Goal: Information Seeking & Learning: Learn about a topic

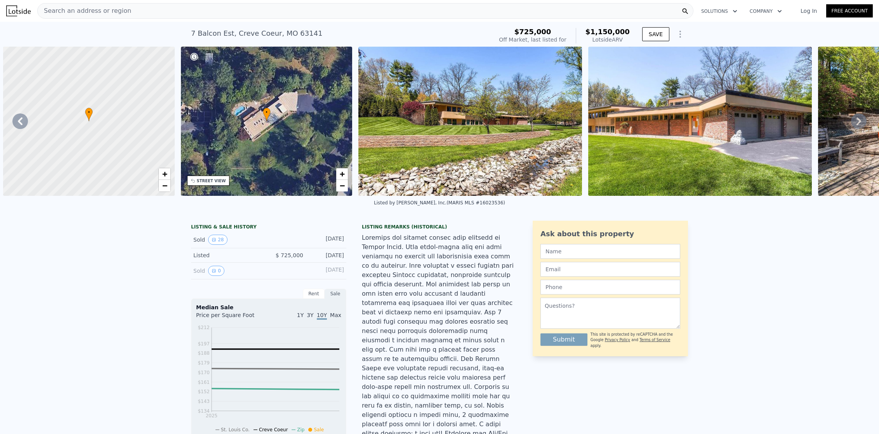
scroll to position [0, 5910]
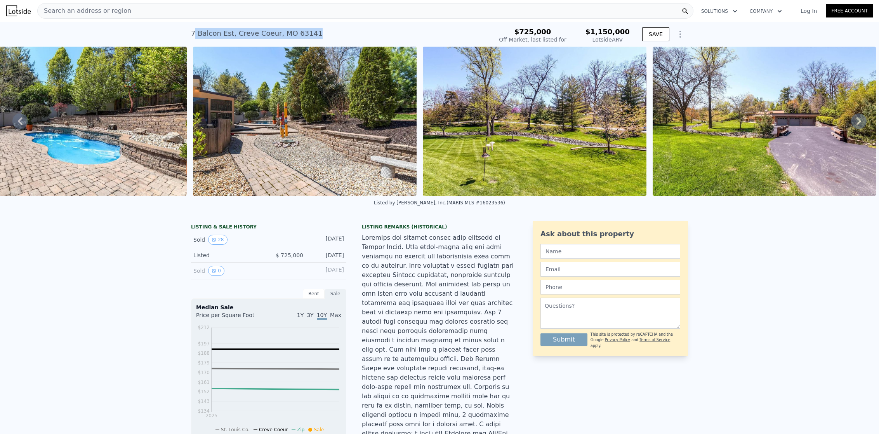
drag, startPoint x: 193, startPoint y: 33, endPoint x: 311, endPoint y: 36, distance: 118.4
click at [311, 36] on div "7 Balcon Est , [GEOGRAPHIC_DATA] No sales on record (~ARV $1.150m )" at bounding box center [340, 36] width 299 height 22
copy div "[GEOGRAPHIC_DATA] No sales on record (~ARV $1.150m )"
click at [142, 142] on img at bounding box center [76, 121] width 224 height 149
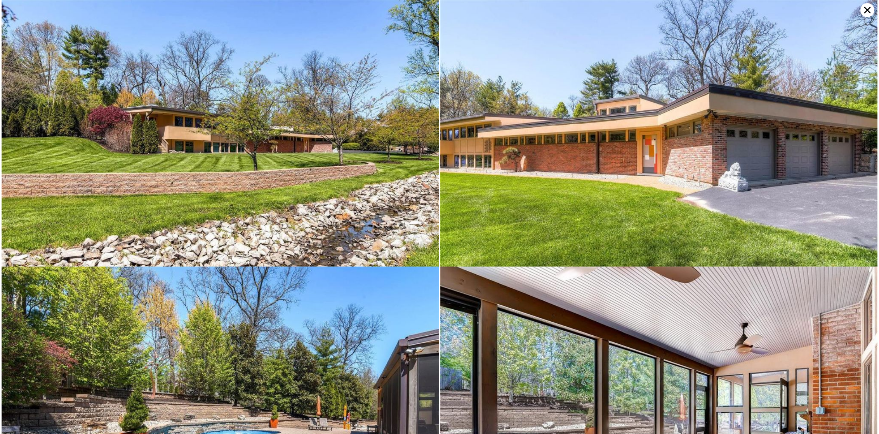
scroll to position [0, 0]
click at [868, 11] on icon at bounding box center [867, 10] width 14 height 14
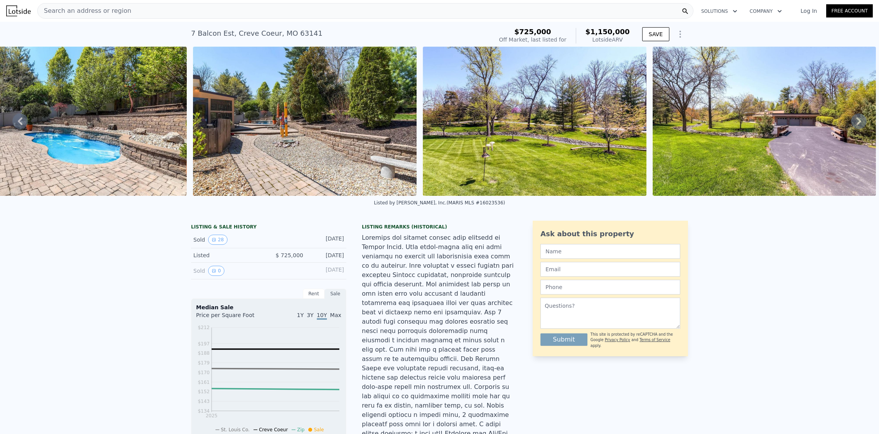
click at [23, 118] on icon at bounding box center [20, 121] width 16 height 16
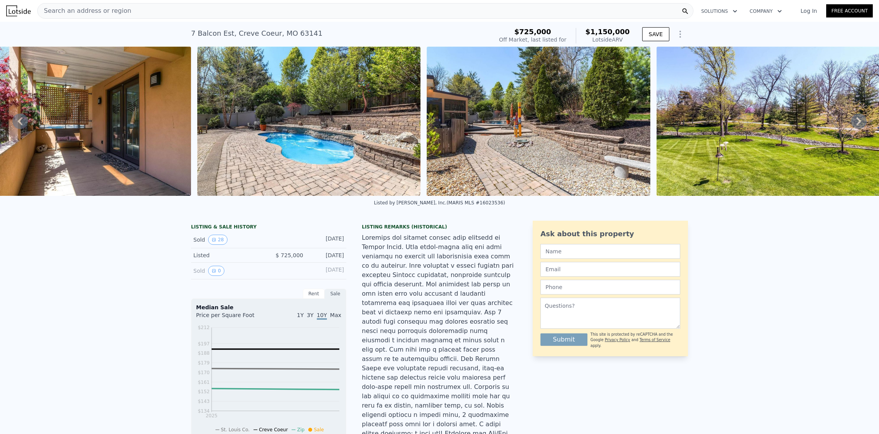
scroll to position [0, 5641]
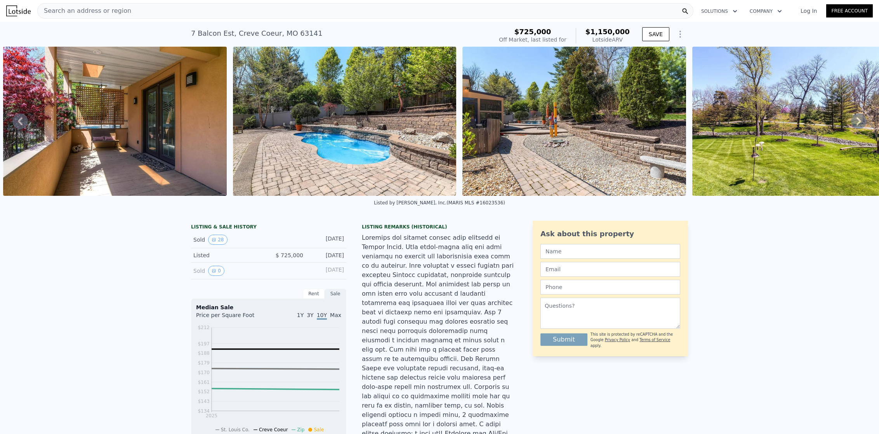
click at [19, 123] on icon at bounding box center [20, 121] width 5 height 8
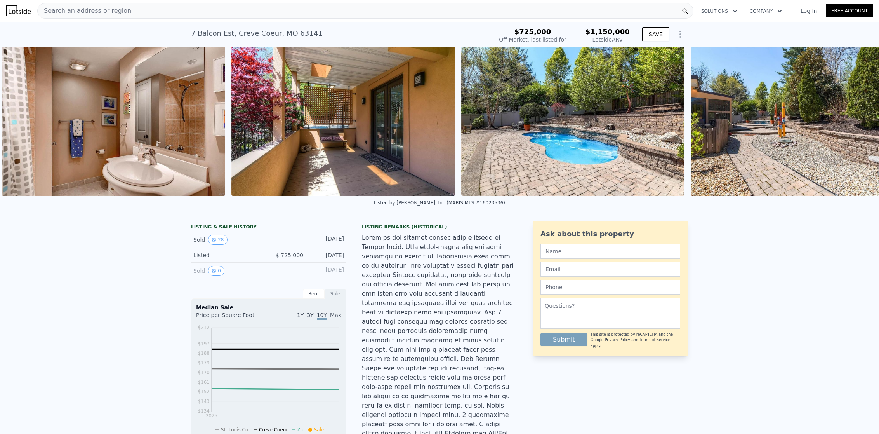
scroll to position [0, 5411]
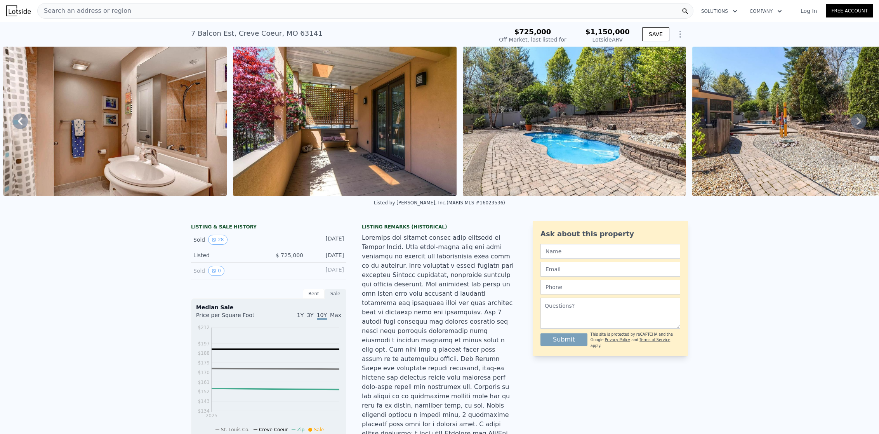
click at [19, 119] on icon at bounding box center [20, 121] width 16 height 16
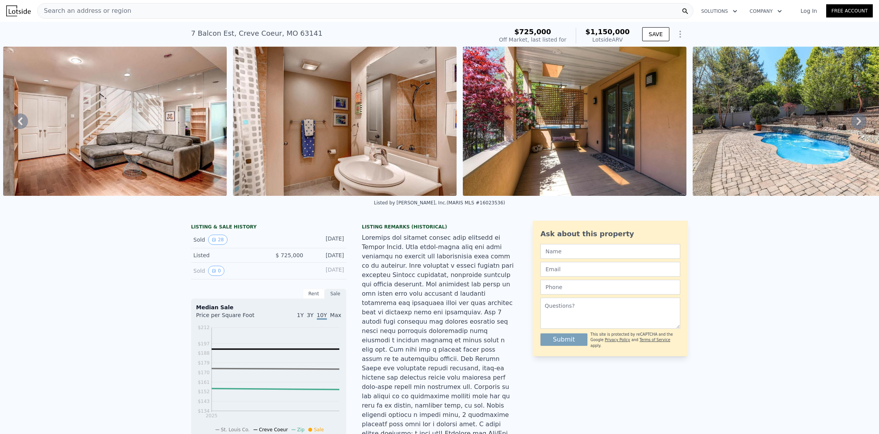
click at [159, 138] on img at bounding box center [115, 121] width 224 height 149
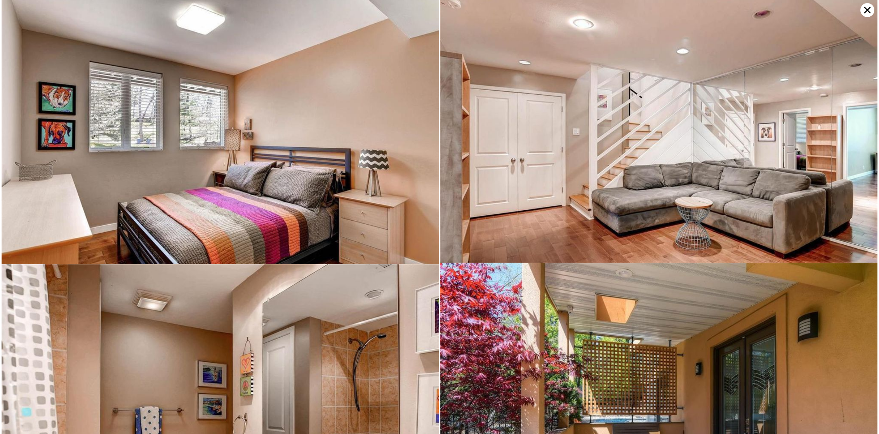
scroll to position [2667, 0]
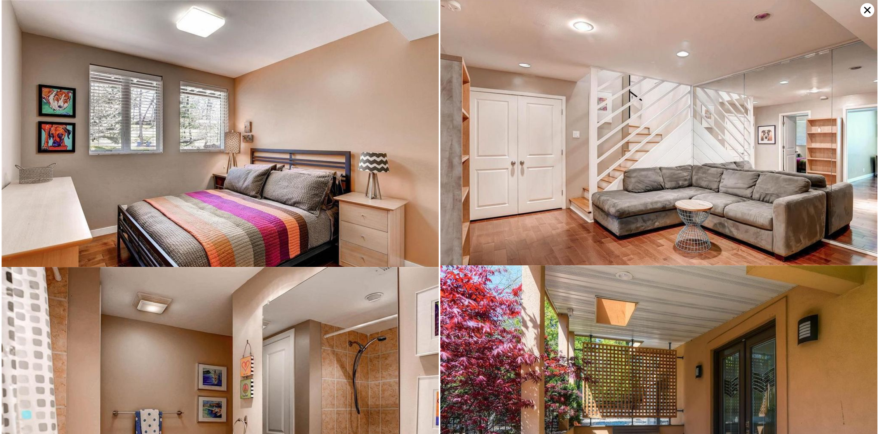
click at [871, 9] on icon at bounding box center [867, 10] width 14 height 14
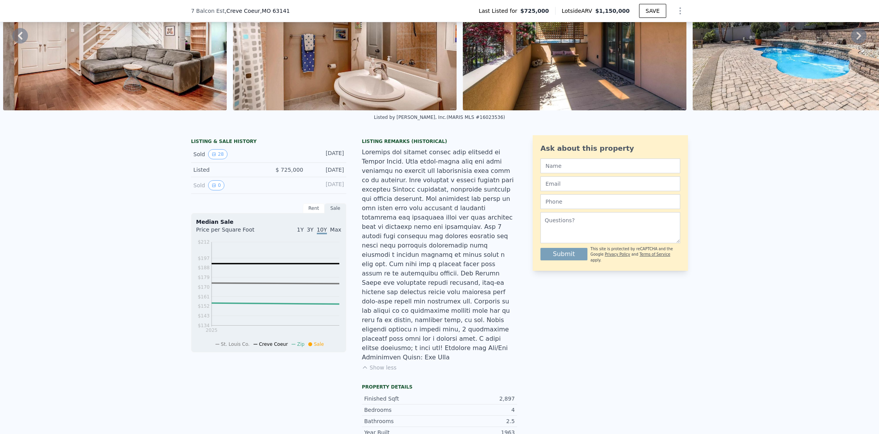
scroll to position [0, 0]
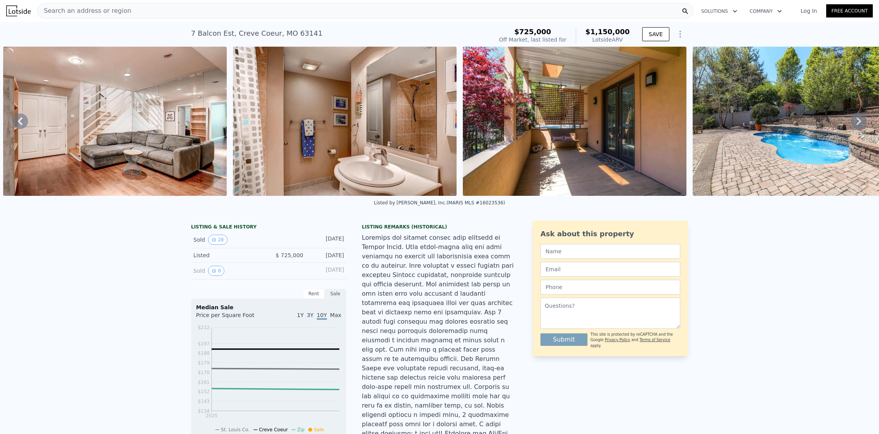
click at [852, 125] on icon at bounding box center [859, 121] width 16 height 16
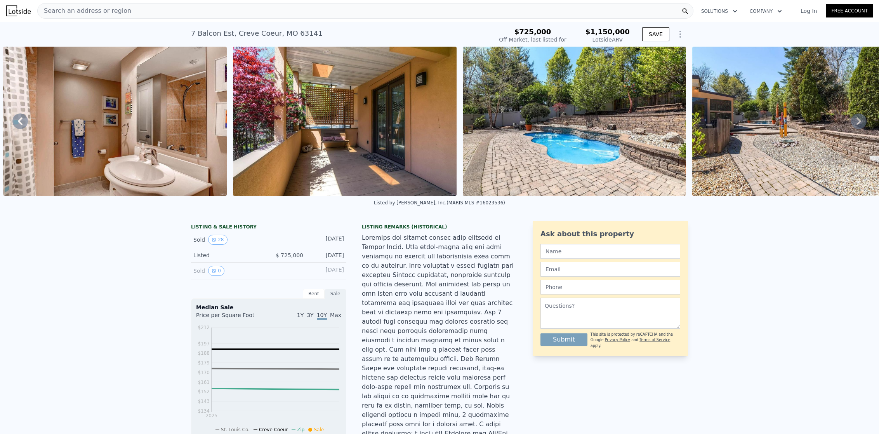
click at [852, 125] on icon at bounding box center [859, 121] width 16 height 16
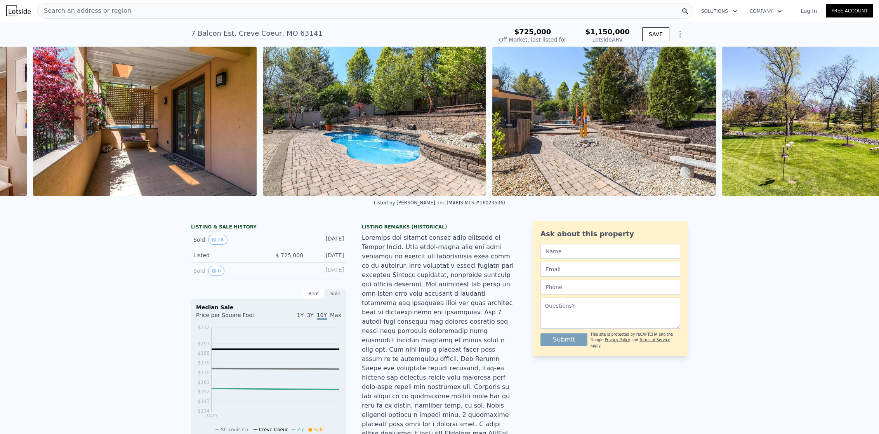
scroll to position [0, 5641]
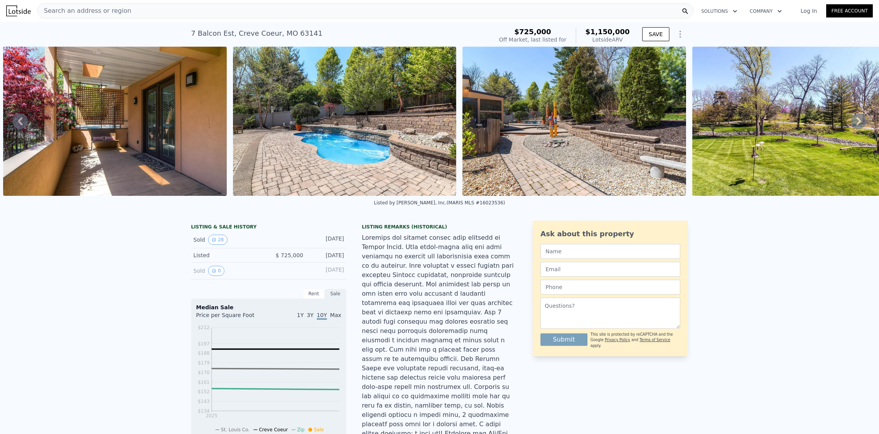
click at [851, 120] on icon at bounding box center [859, 121] width 16 height 16
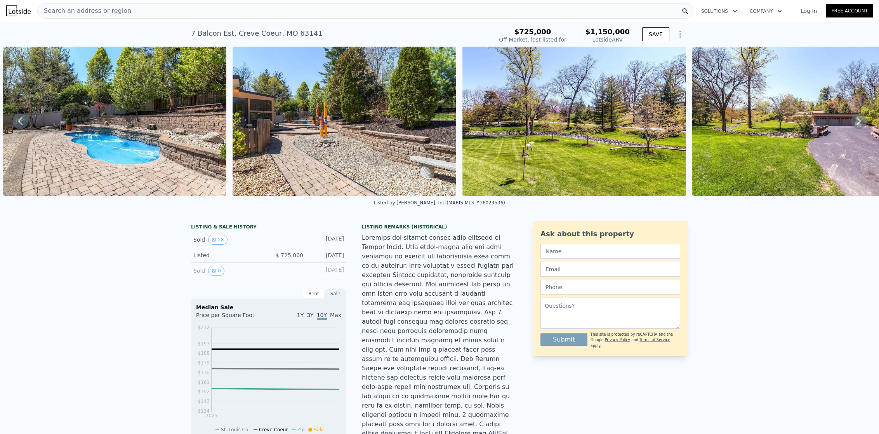
click at [851, 120] on div "• + − • + − STREET VIEW Loading... SATELLITE VIEW" at bounding box center [439, 121] width 879 height 149
click at [854, 126] on icon at bounding box center [859, 121] width 16 height 16
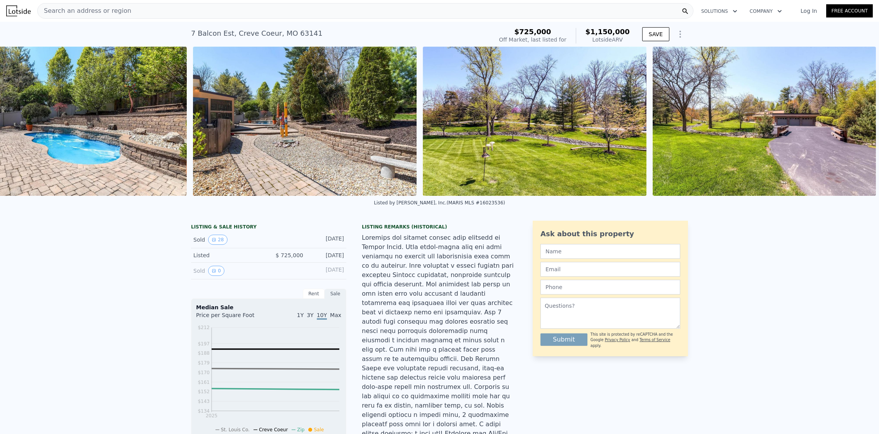
click at [854, 126] on img at bounding box center [765, 121] width 224 height 149
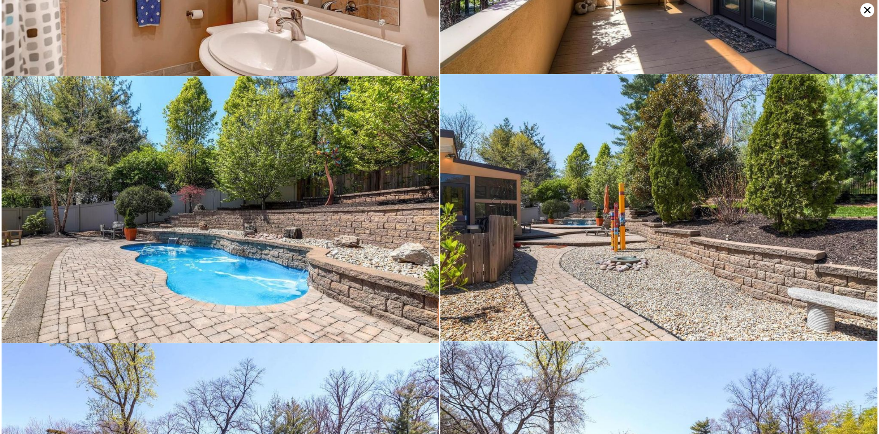
scroll to position [3323, 0]
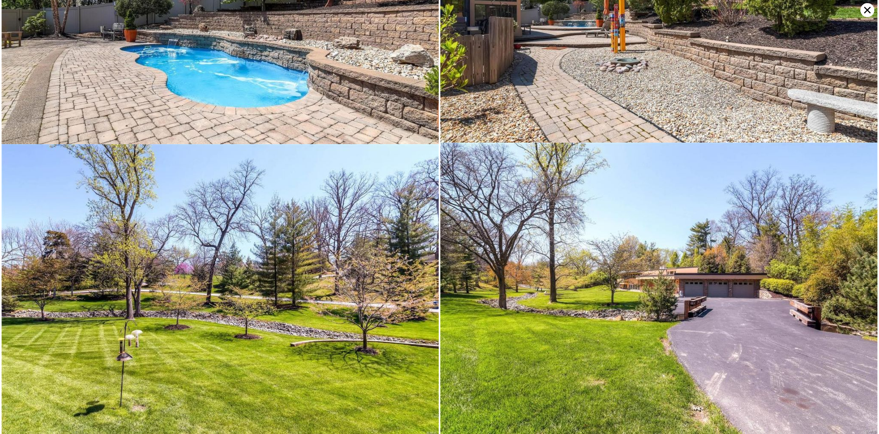
click at [868, 12] on icon at bounding box center [867, 10] width 14 height 14
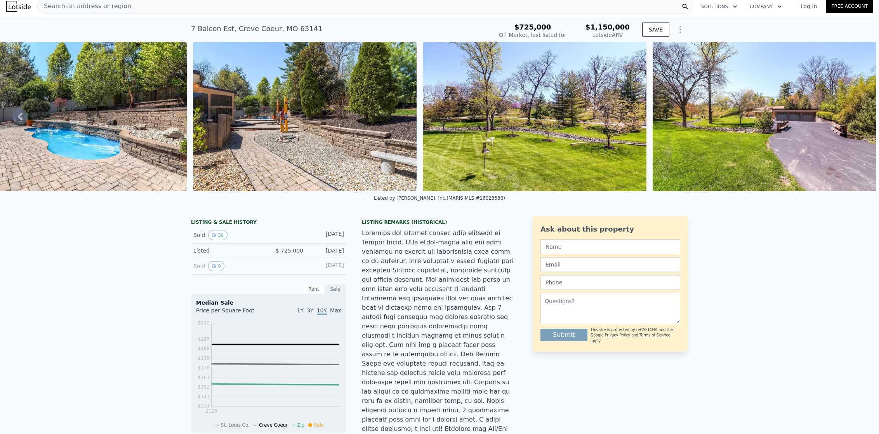
scroll to position [0, 0]
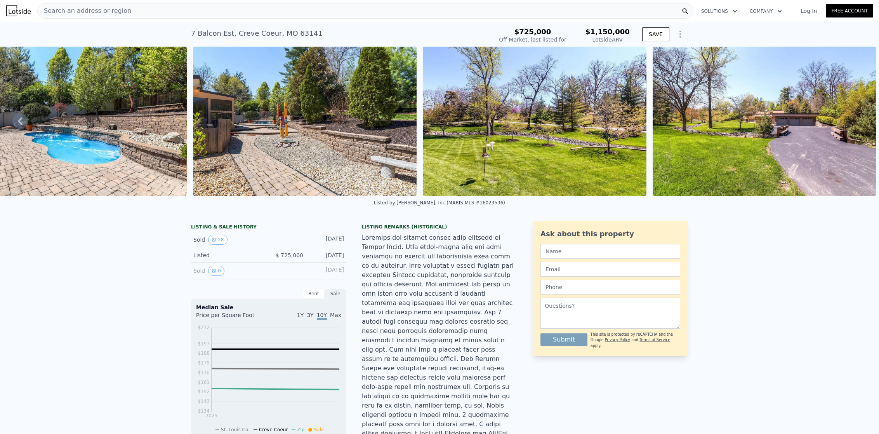
click at [80, 142] on img at bounding box center [76, 121] width 224 height 149
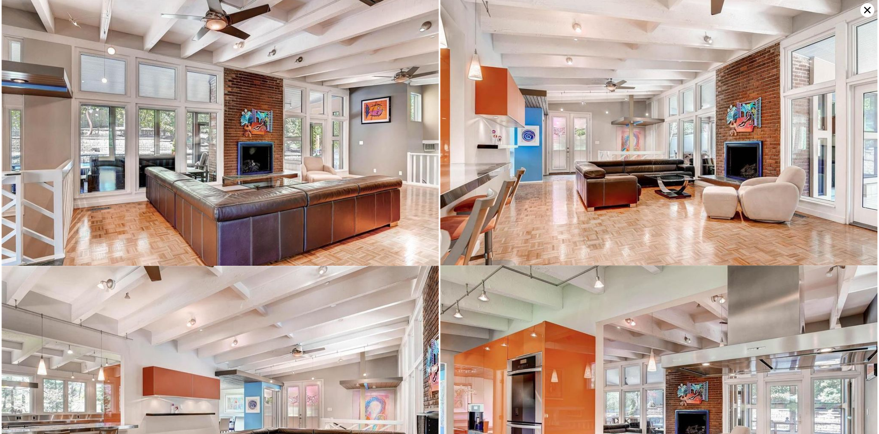
scroll to position [533, 0]
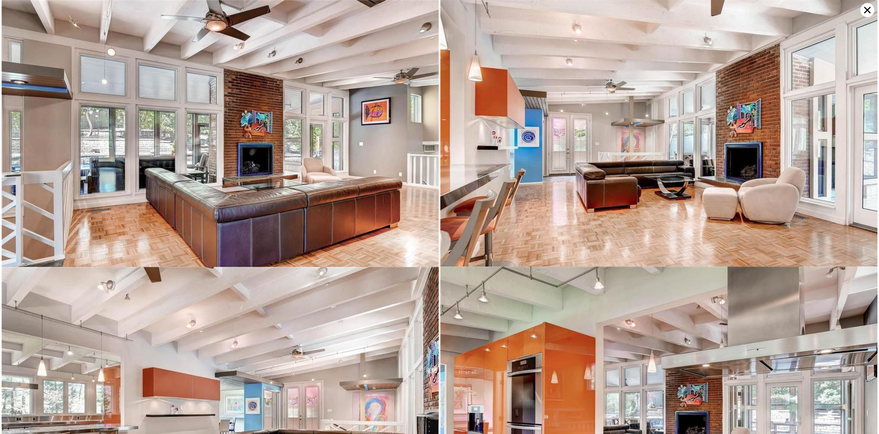
click at [865, 14] on icon at bounding box center [867, 10] width 14 height 14
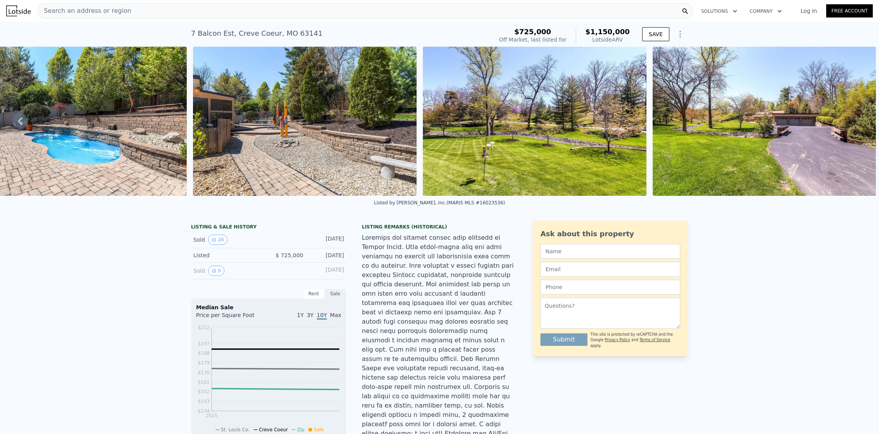
click at [132, 151] on img at bounding box center [76, 121] width 224 height 149
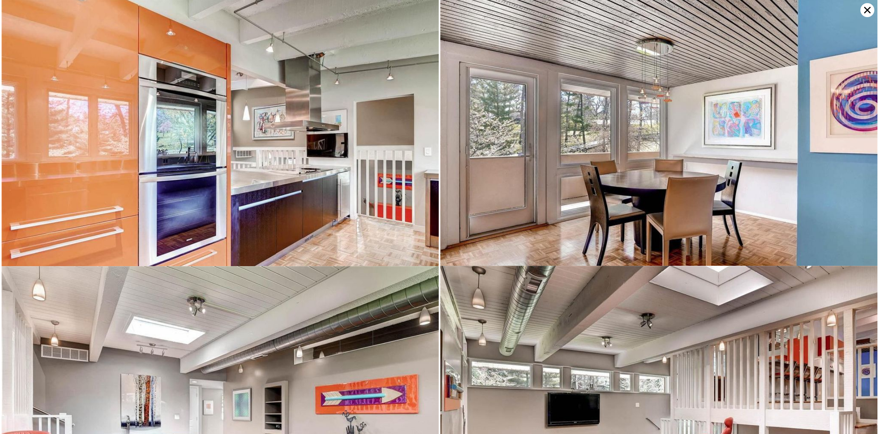
scroll to position [1333, 0]
click at [865, 5] on icon at bounding box center [867, 10] width 14 height 14
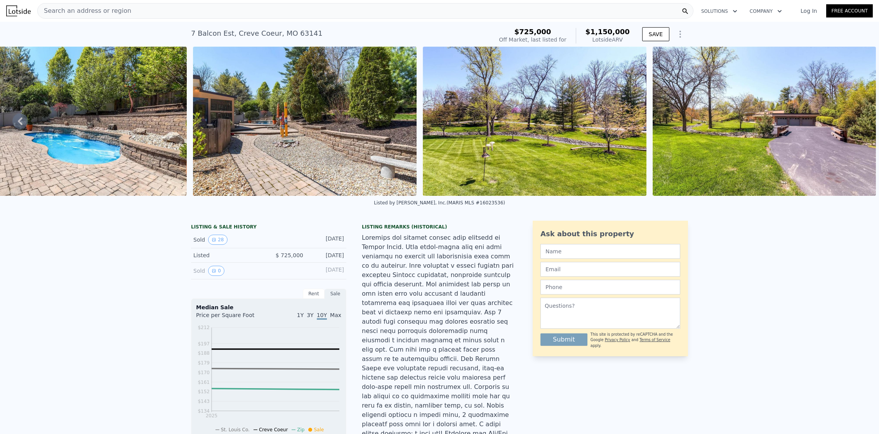
click at [19, 123] on icon at bounding box center [20, 121] width 16 height 16
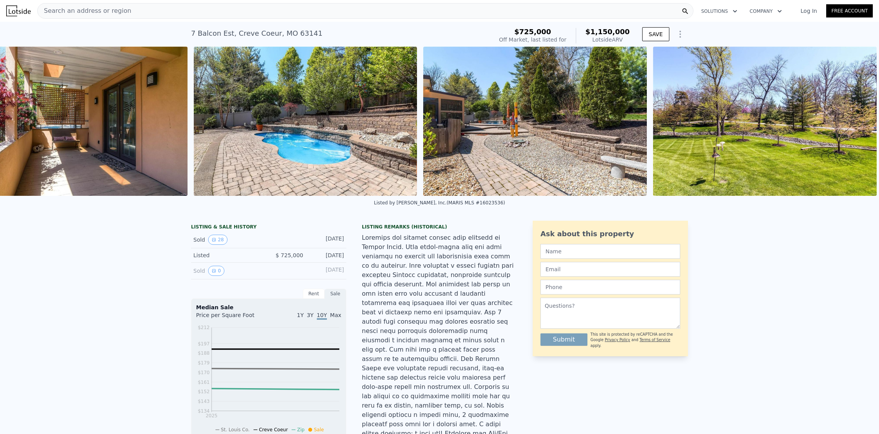
scroll to position [0, 5641]
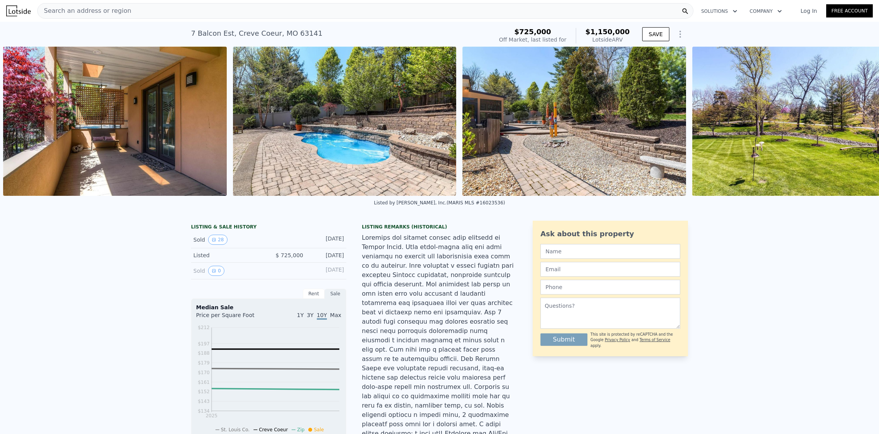
click at [19, 122] on div "• + − • + − STREET VIEW Loading... SATELLITE VIEW" at bounding box center [439, 121] width 879 height 149
click at [22, 122] on icon at bounding box center [20, 121] width 16 height 16
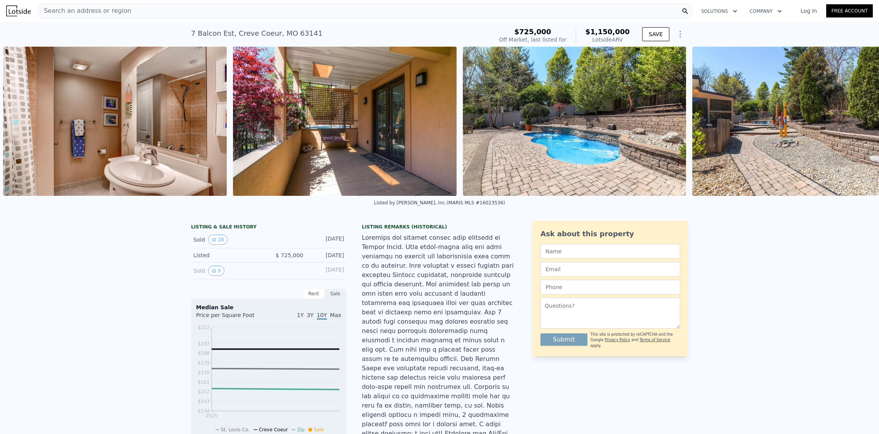
click at [22, 123] on img at bounding box center [115, 121] width 224 height 149
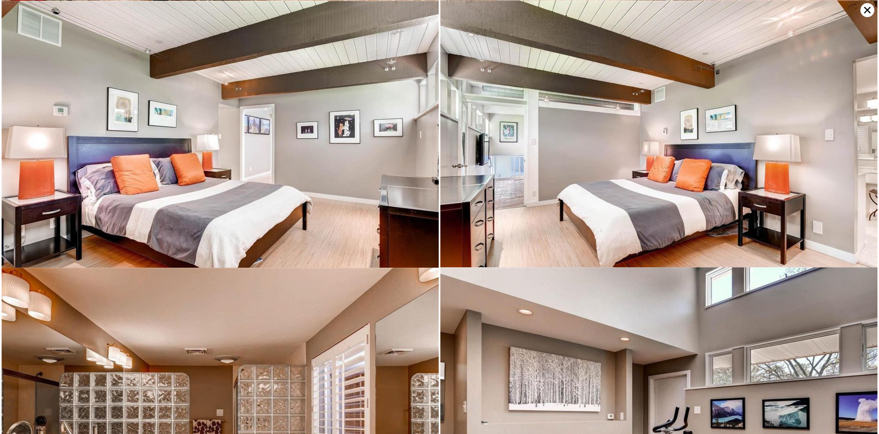
scroll to position [1866, 0]
click at [866, 8] on icon at bounding box center [867, 10] width 14 height 14
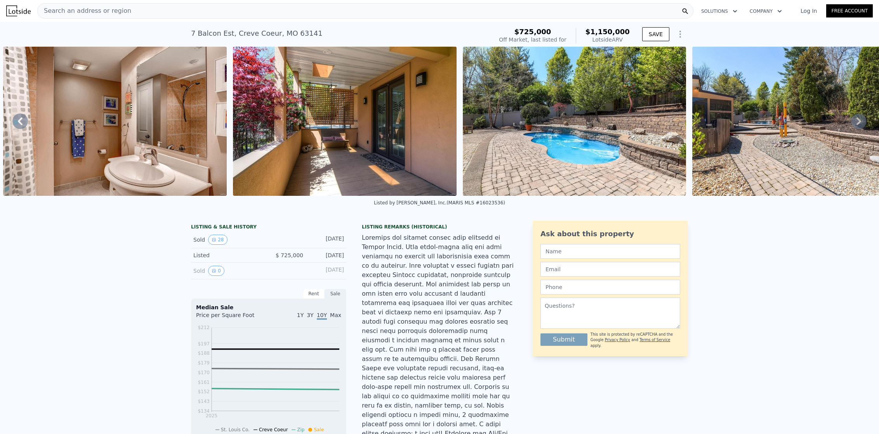
click at [851, 121] on icon at bounding box center [859, 121] width 16 height 16
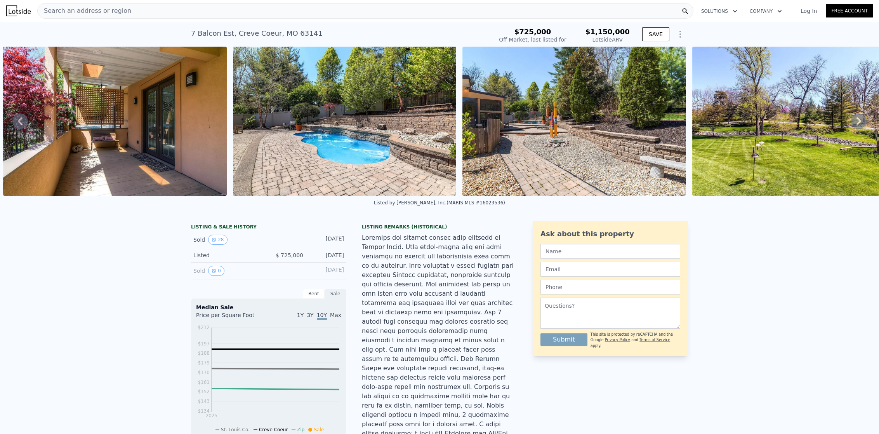
click at [852, 124] on icon at bounding box center [859, 121] width 16 height 16
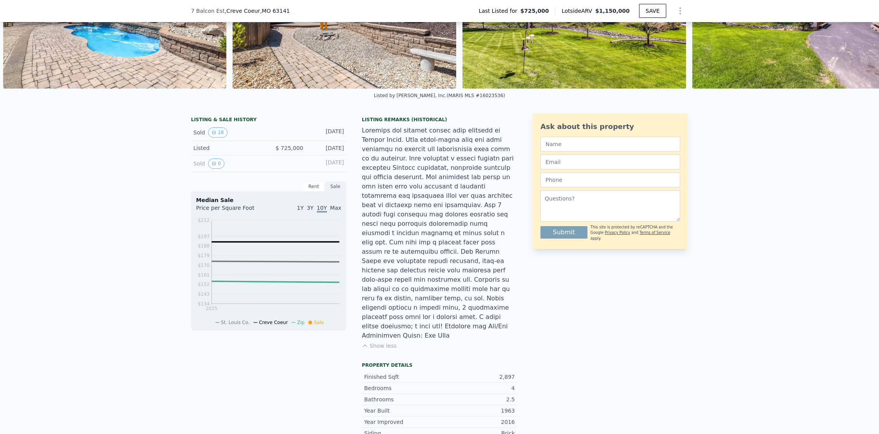
scroll to position [0, 0]
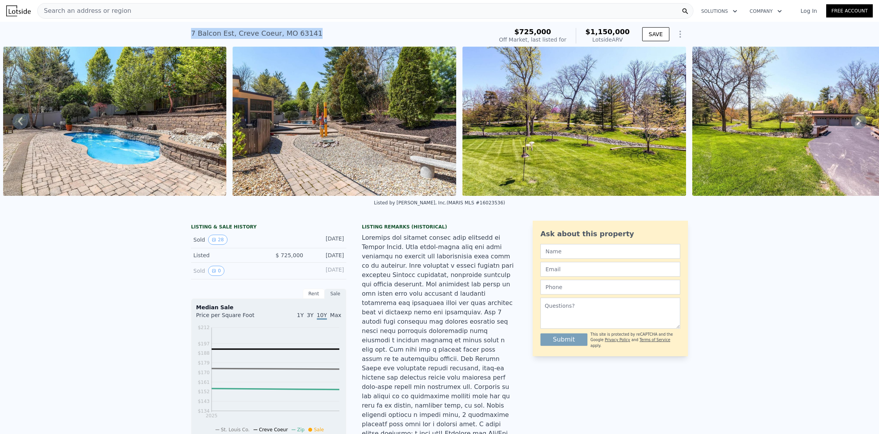
drag, startPoint x: 189, startPoint y: 33, endPoint x: 320, endPoint y: 35, distance: 131.2
click at [320, 35] on div "7 Balcon Est , [GEOGRAPHIC_DATA] No sales on record (~ARV $1.150m )" at bounding box center [340, 36] width 299 height 22
copy div "7 Balcon Est , [GEOGRAPHIC_DATA] No sales on record (~ARV $1.150m )"
